Goal: Task Accomplishment & Management: Manage account settings

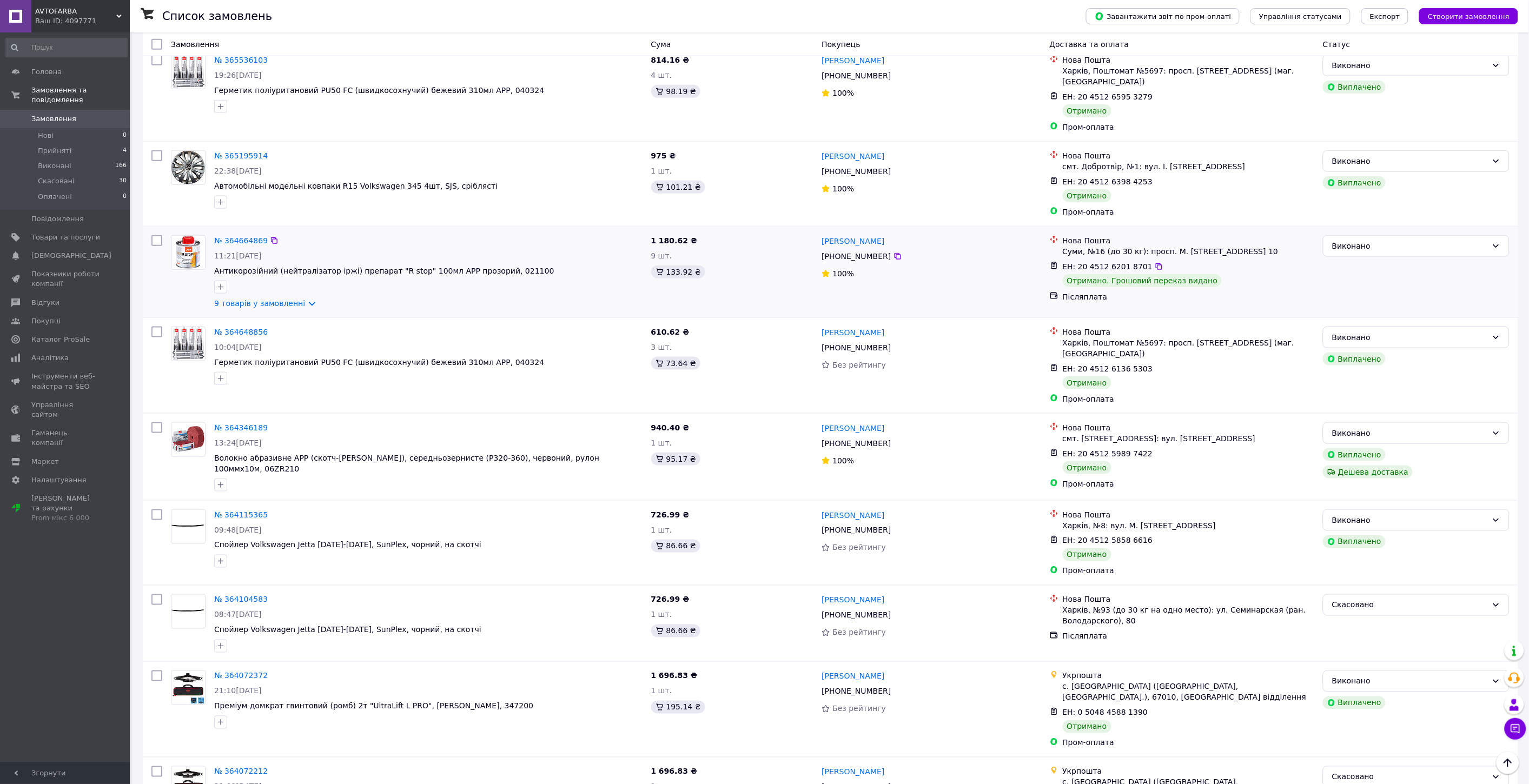
scroll to position [424, 0]
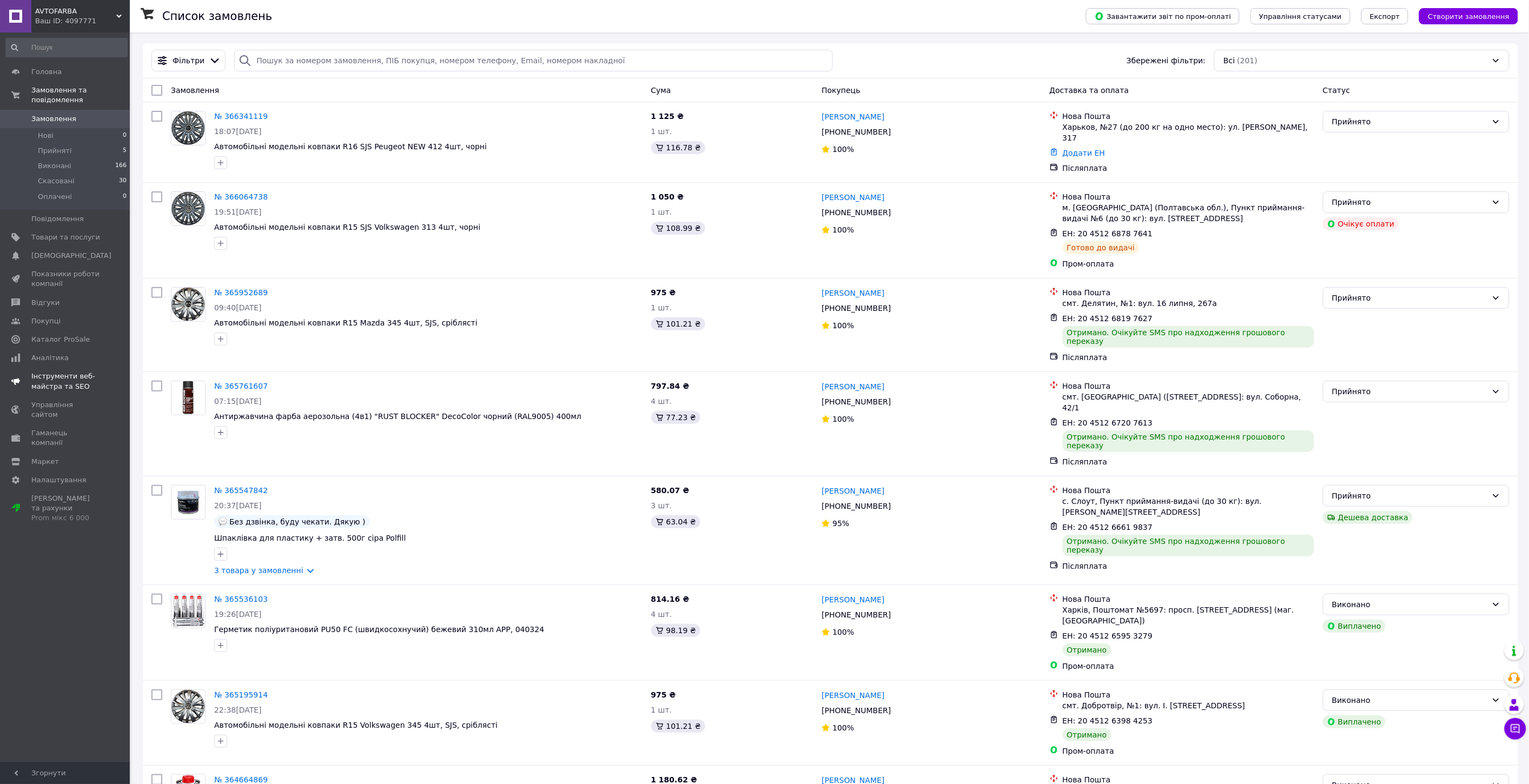
click at [36, 265] on link "Показники роботи компанії" at bounding box center [67, 279] width 133 height 28
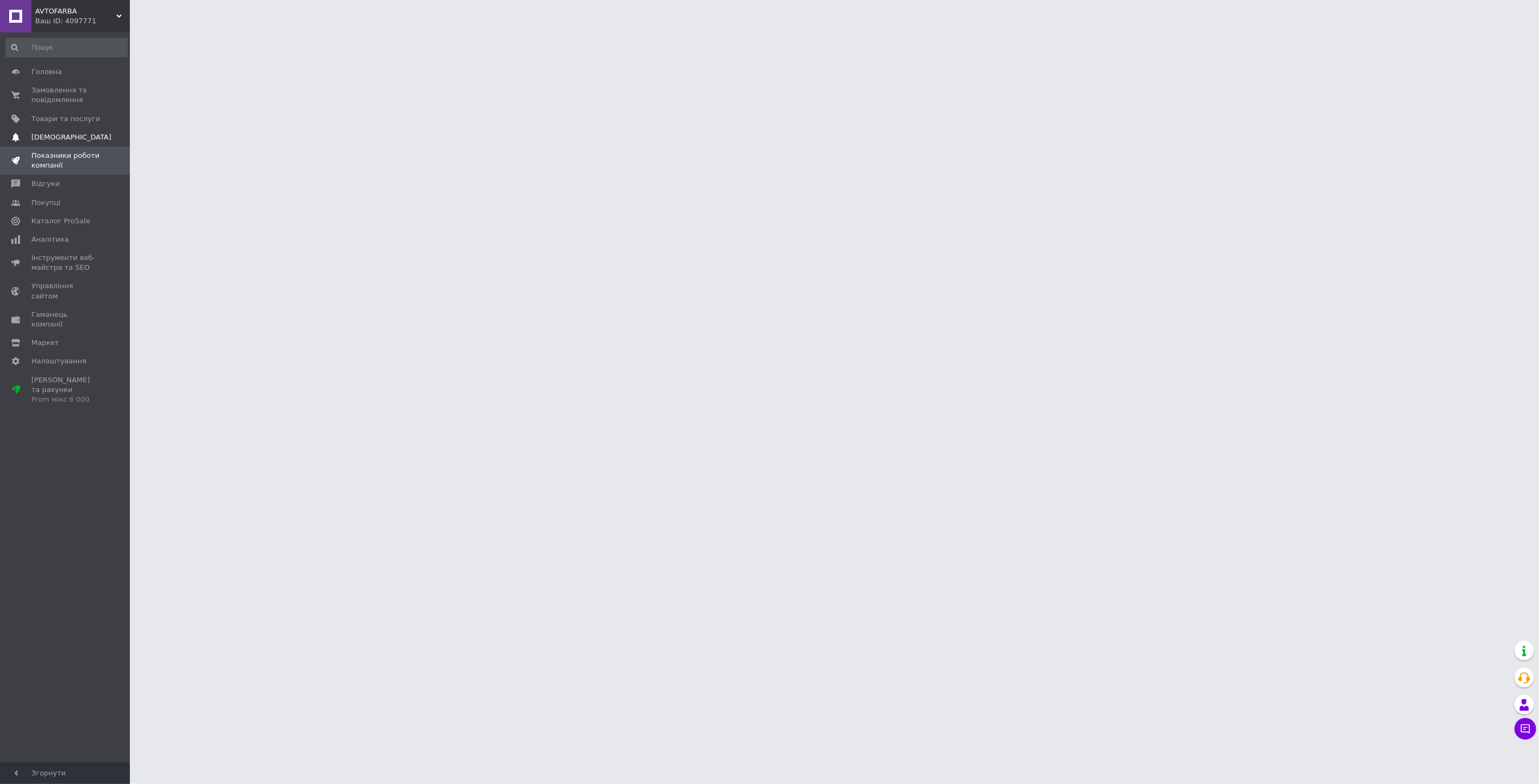
click at [34, 135] on span "[DEMOGRAPHIC_DATA]" at bounding box center [71, 138] width 80 height 10
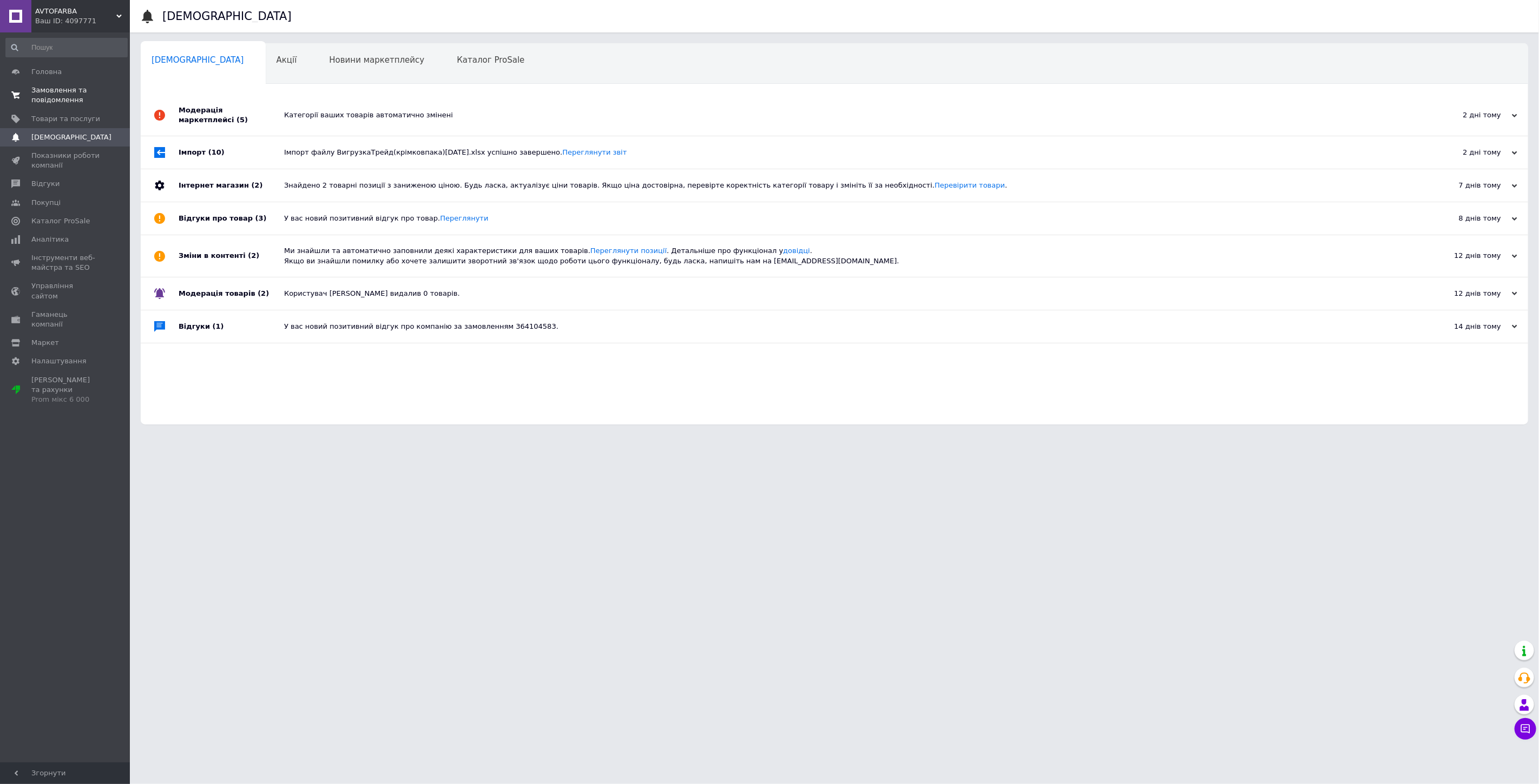
click at [69, 100] on span "Замовлення та повідомлення" at bounding box center [65, 95] width 69 height 20
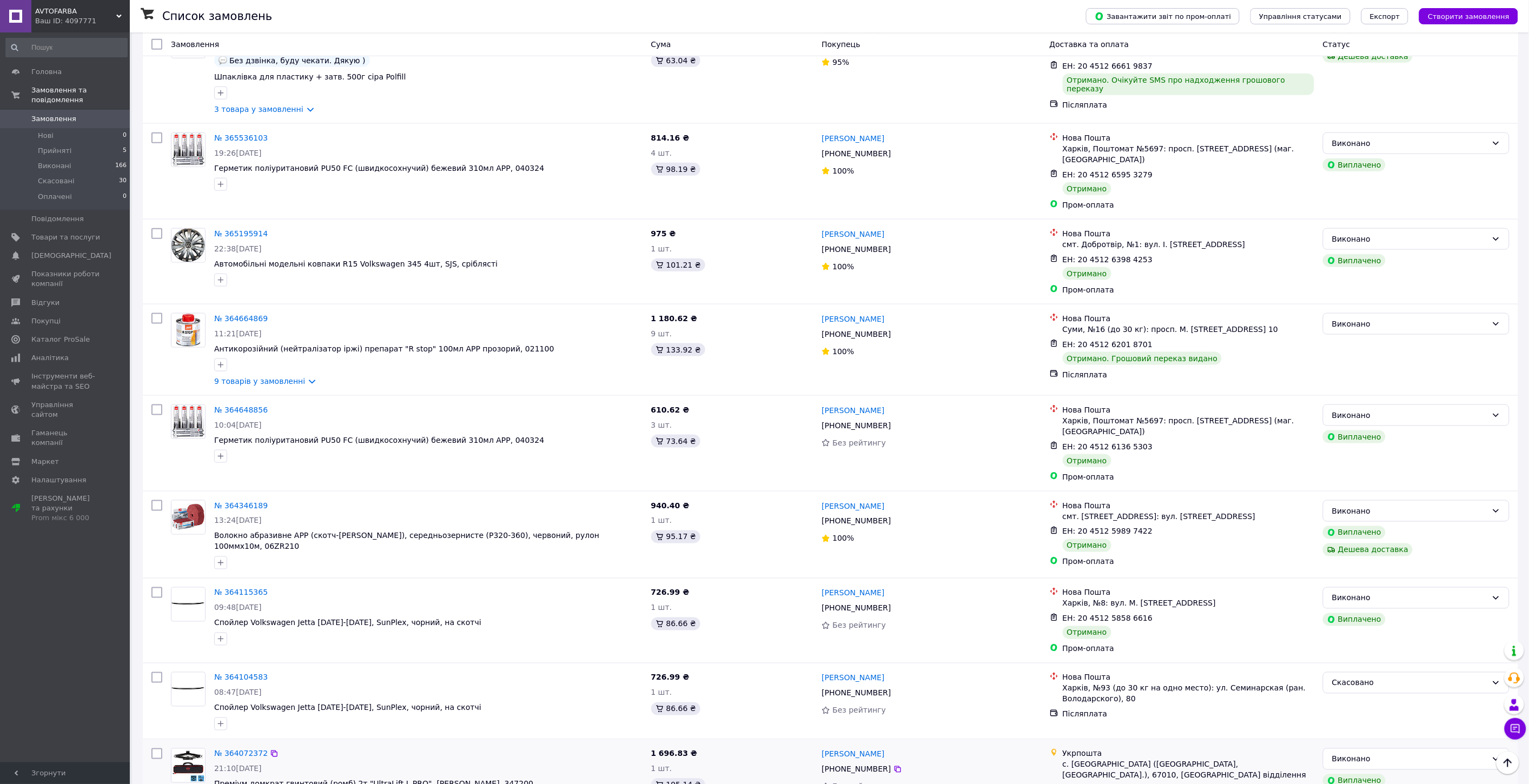
scroll to position [480, 0]
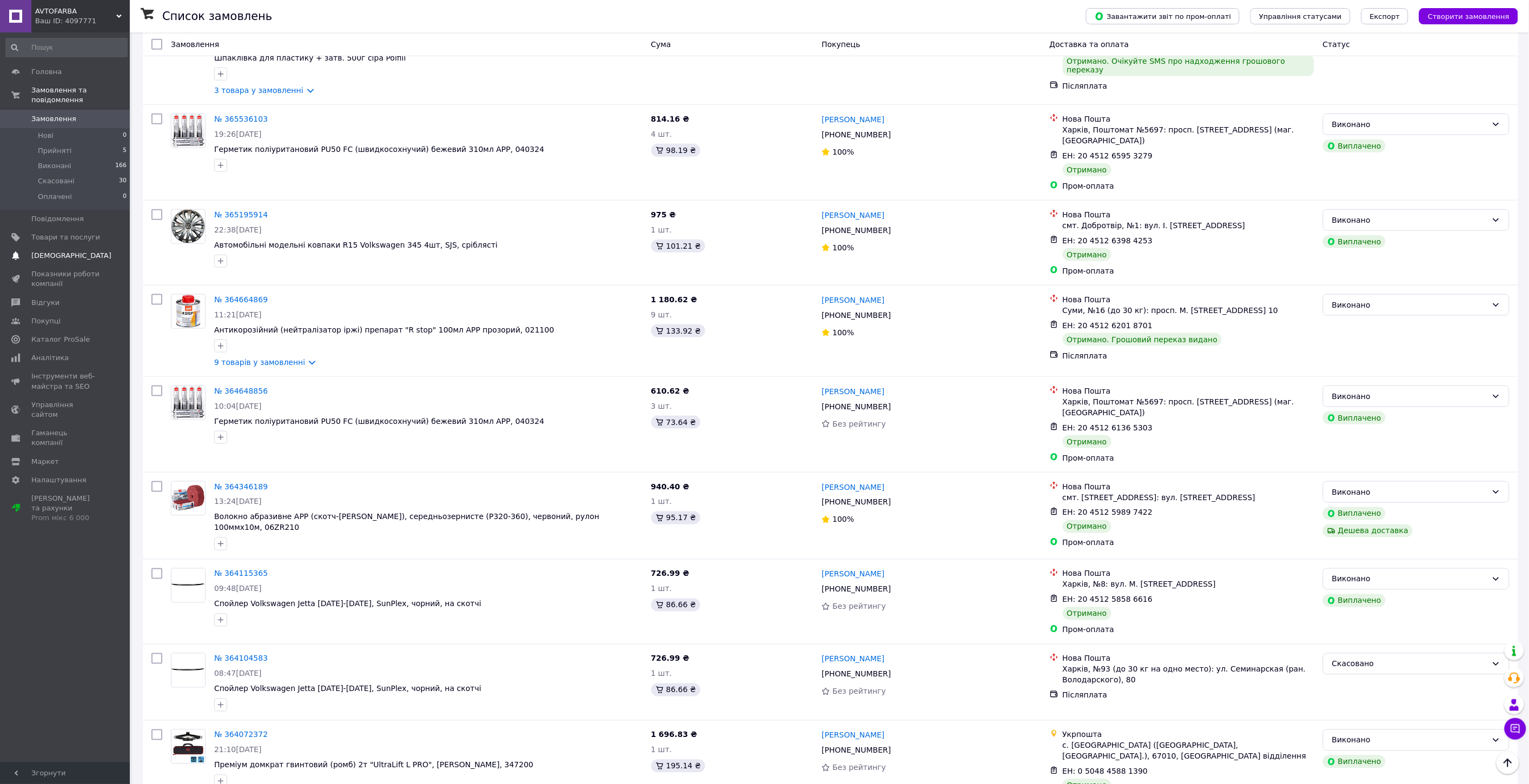
click at [40, 251] on span "[DEMOGRAPHIC_DATA]" at bounding box center [71, 256] width 80 height 10
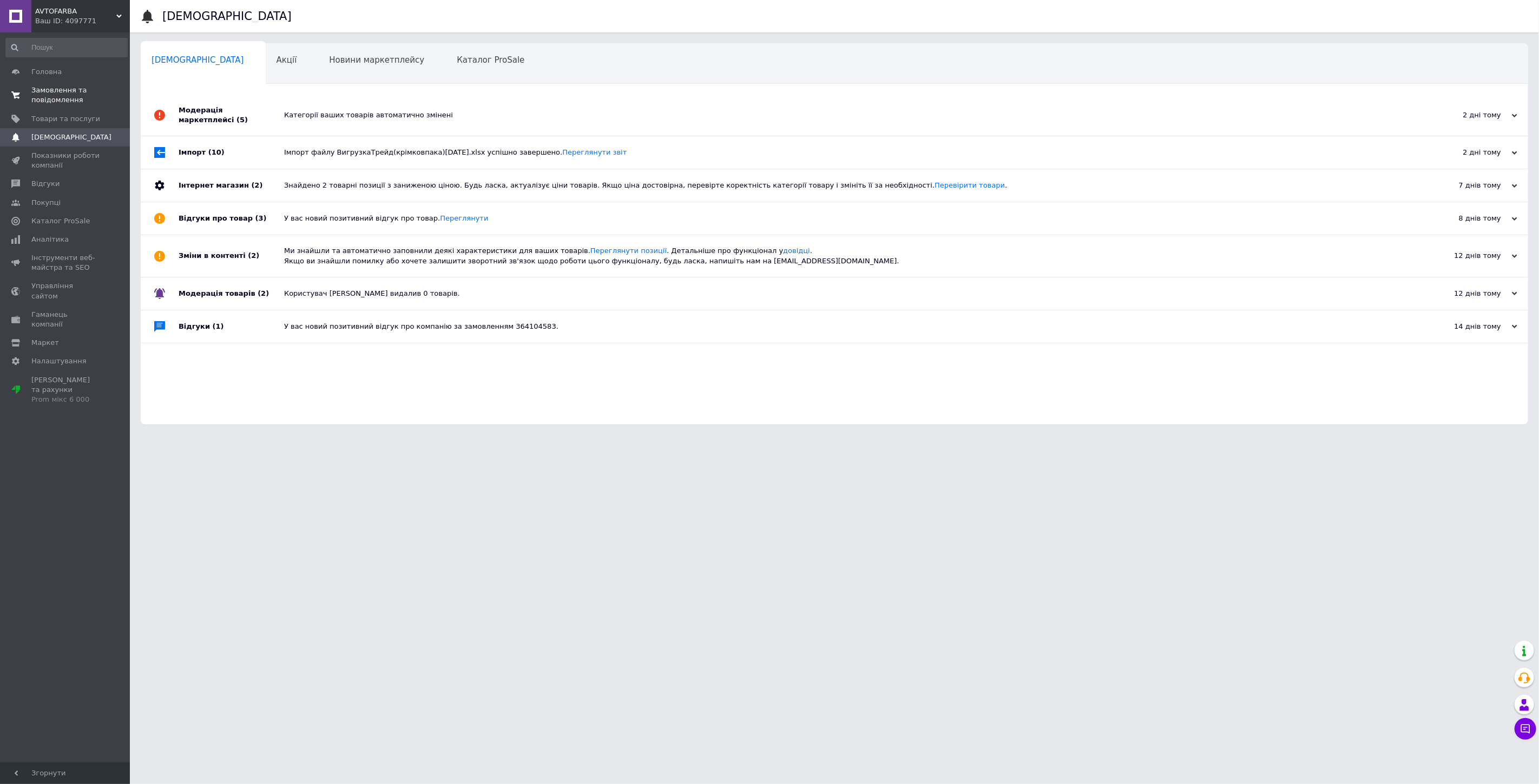
click at [92, 97] on span "Замовлення та повідомлення" at bounding box center [65, 95] width 69 height 20
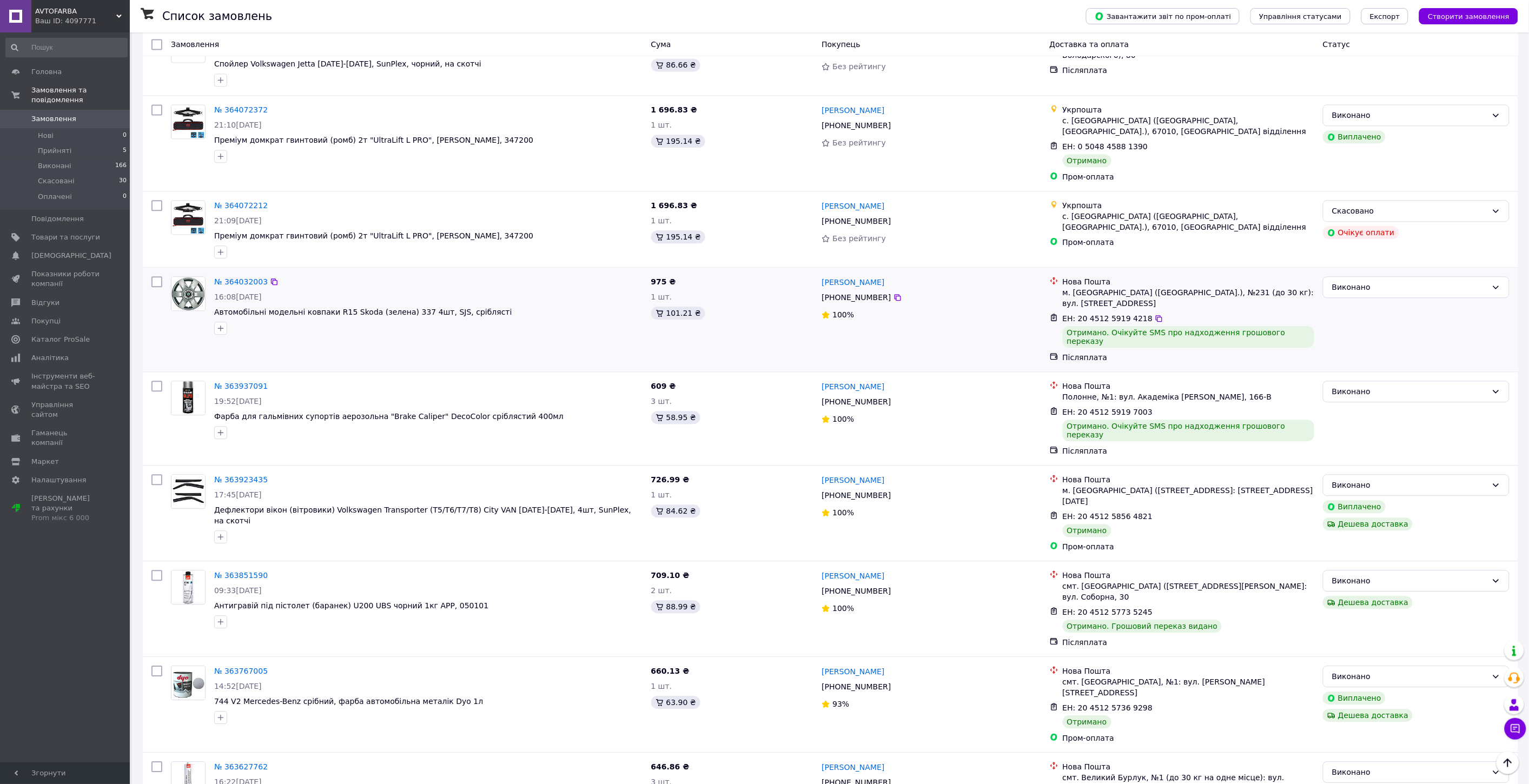
scroll to position [1107, 0]
